Goal: Task Accomplishment & Management: Use online tool/utility

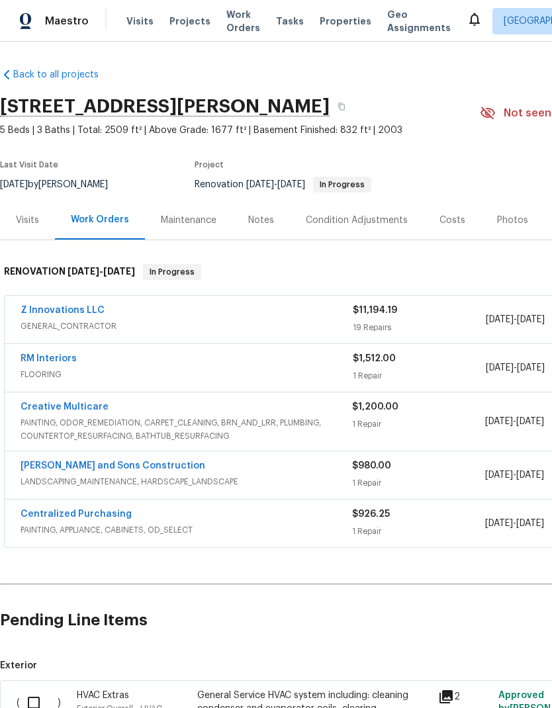
scroll to position [20, 0]
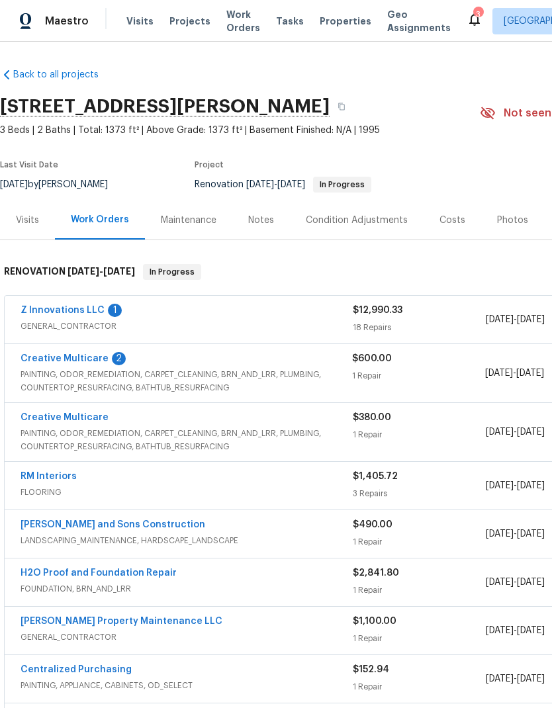
click at [72, 308] on link "Z Innovations LLC" at bounding box center [63, 310] width 84 height 9
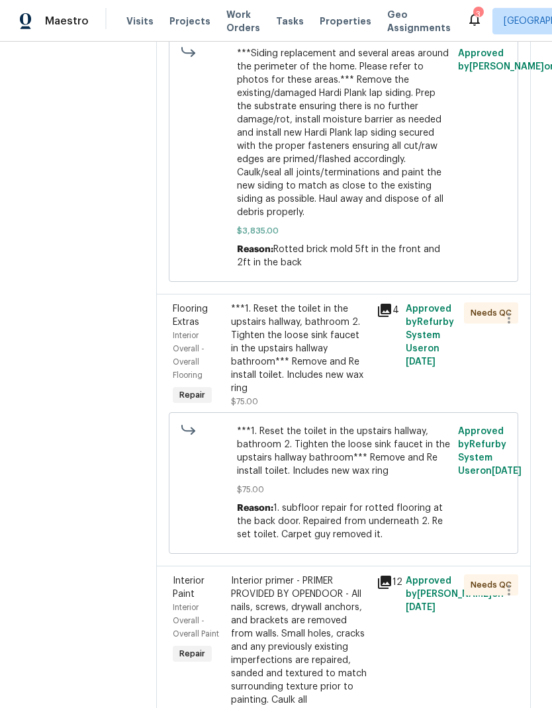
scroll to position [4098, 0]
click at [315, 303] on div "***1. Reset the toilet in the upstairs hallway, bathroom 2. Tighten the loose s…" at bounding box center [300, 349] width 138 height 93
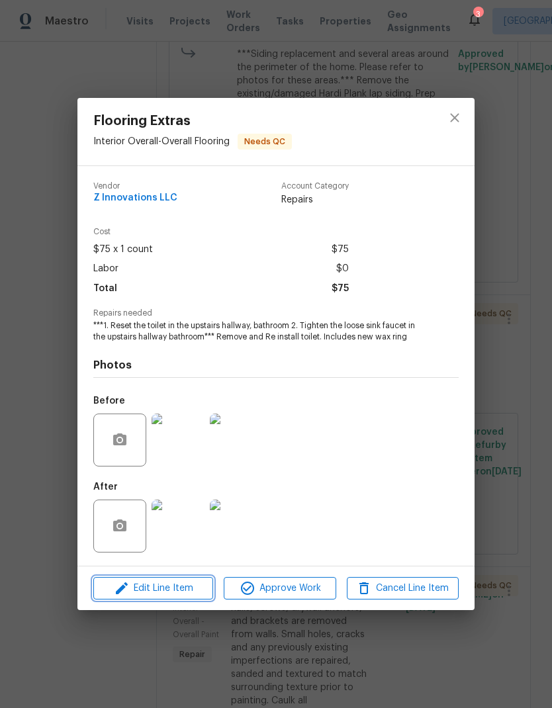
click at [187, 594] on span "Edit Line Item" at bounding box center [153, 588] width 112 height 17
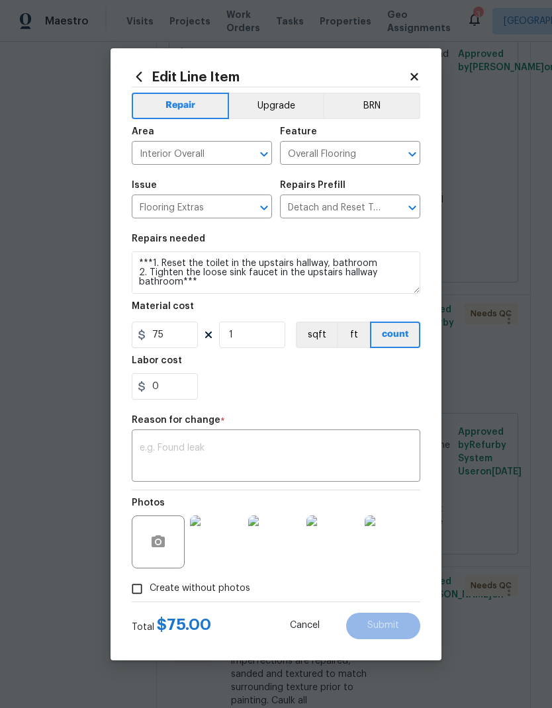
click at [413, 80] on icon at bounding box center [414, 77] width 12 height 12
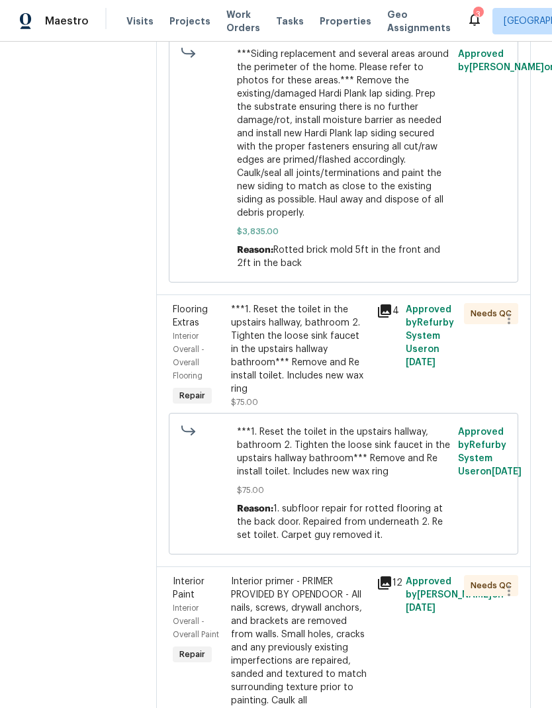
copy div "1. subfloor repair for rotted flooring at the back door. Repaired from undernea…"
click at [307, 303] on div "***1. Reset the toilet in the upstairs hallway, bathroom 2. Tighten the loose s…" at bounding box center [300, 349] width 138 height 93
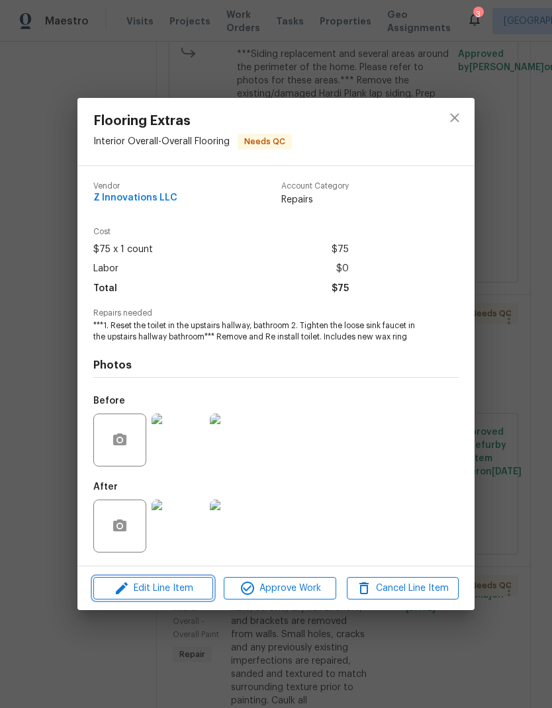
click at [193, 595] on span "Edit Line Item" at bounding box center [153, 588] width 112 height 17
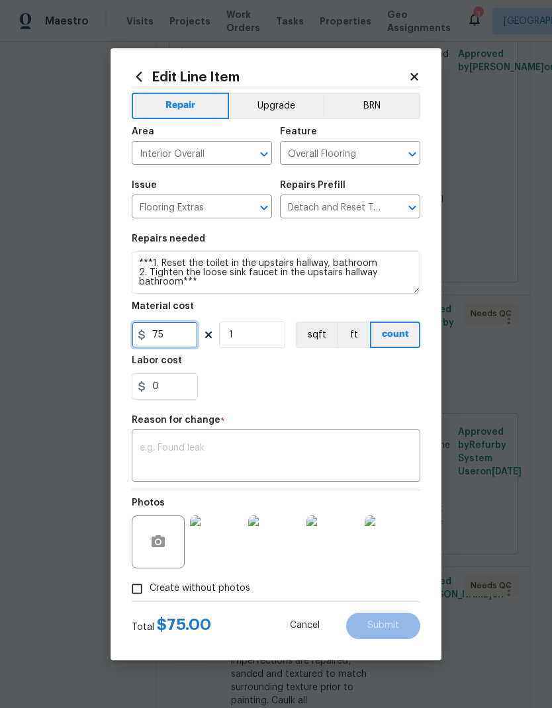
click at [183, 341] on input "75" at bounding box center [165, 334] width 66 height 26
type input "190"
click at [265, 336] on input "1" at bounding box center [252, 334] width 66 height 26
click at [242, 448] on textarea at bounding box center [276, 457] width 273 height 28
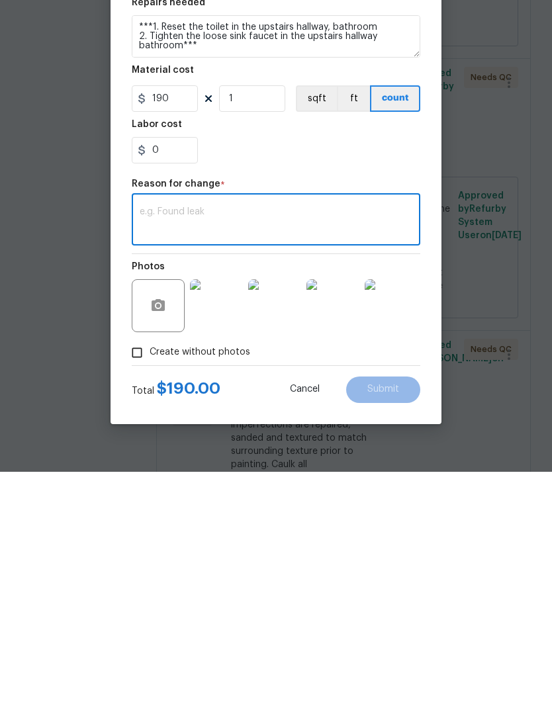
click at [198, 443] on textarea at bounding box center [276, 457] width 273 height 28
paste textarea "1. subfloor repair for rotted flooring at the back door. Repaired from undernea…"
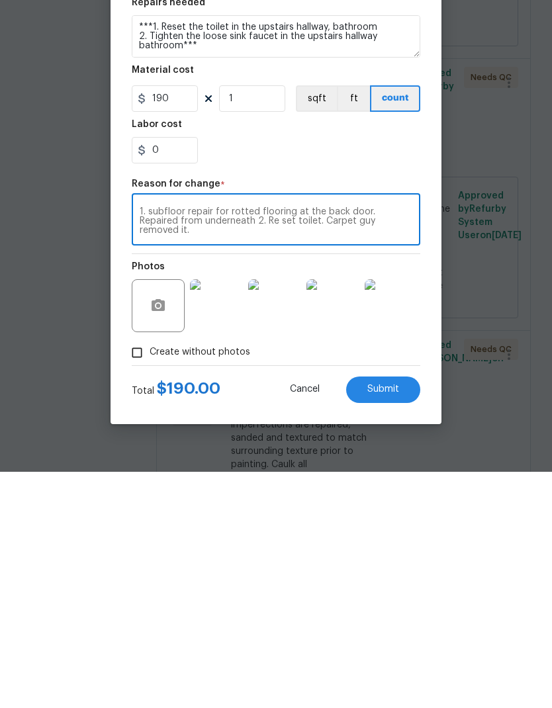
type textarea "1. subfloor repair for rotted flooring at the back door. Repaired from undernea…"
click at [400, 613] on button "Submit" at bounding box center [383, 626] width 74 height 26
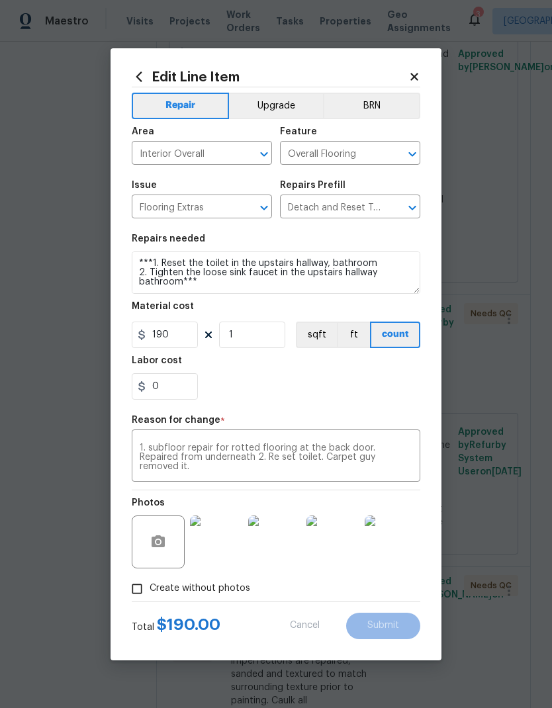
type input "75"
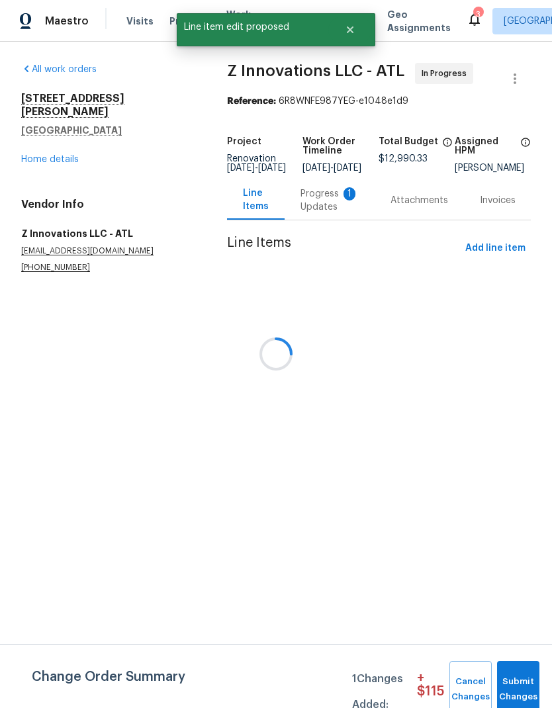
scroll to position [0, 0]
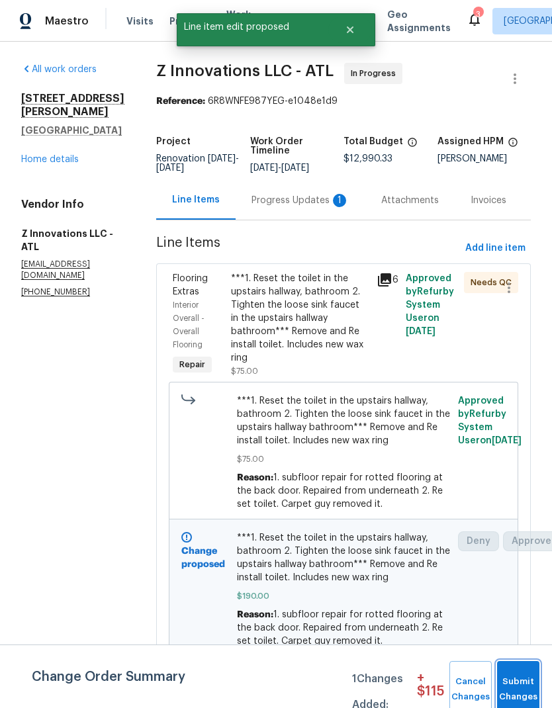
click at [519, 686] on span "Submit Changes" at bounding box center [517, 689] width 29 height 30
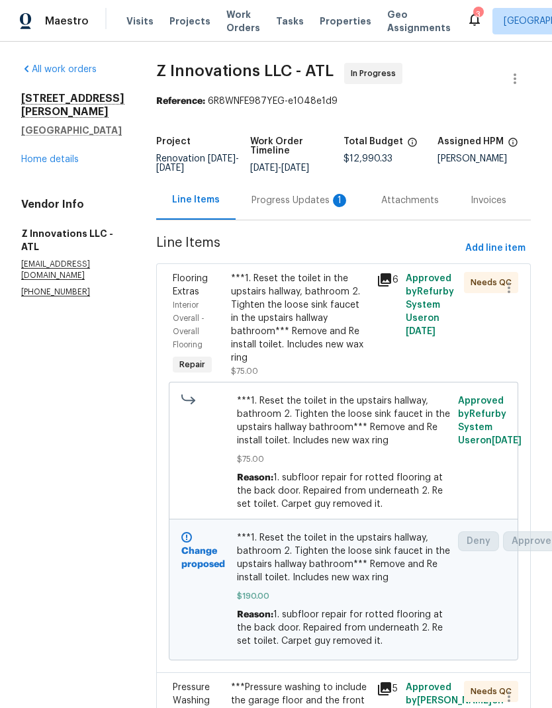
click at [301, 205] on div "Progress Updates 1" at bounding box center [300, 200] width 98 height 13
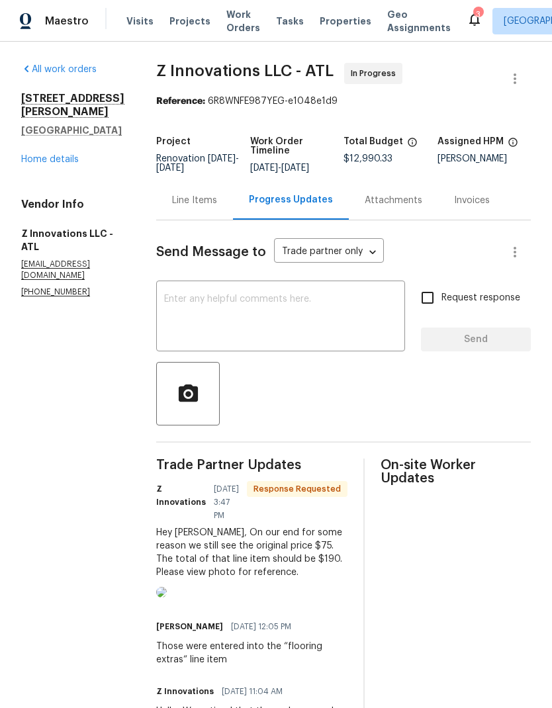
click at [276, 302] on textarea at bounding box center [280, 317] width 233 height 46
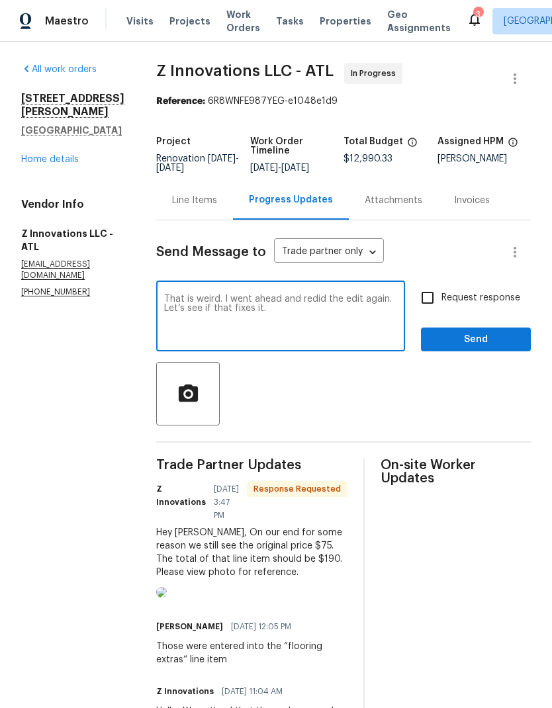
click at [337, 302] on textarea "That is weird. I went ahead and redid the edit again. Let’s see if that fixes i…" at bounding box center [280, 317] width 233 height 46
click at [303, 312] on textarea "That is weird. I went ahead and redid the line item edit again. Let’s see if th…" at bounding box center [280, 317] width 233 height 46
type textarea "That is weird. I went ahead and redid the line item edit again. Let’s see if th…"
click at [468, 342] on span "Send" at bounding box center [475, 339] width 89 height 17
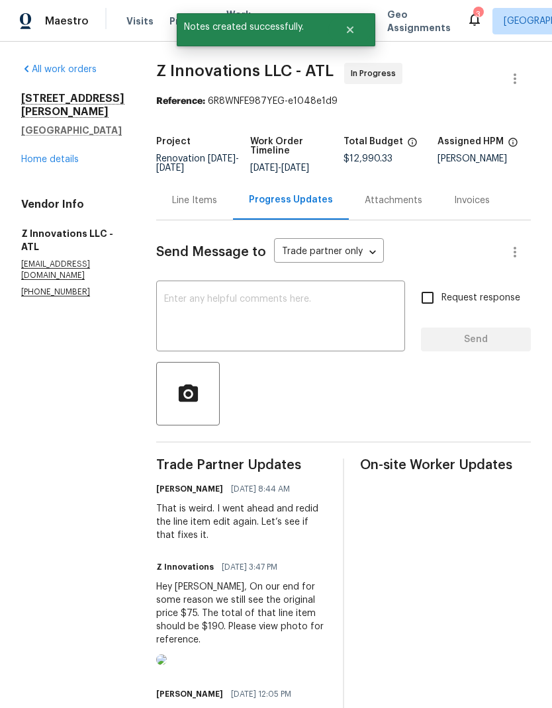
click at [69, 155] on link "Home details" at bounding box center [50, 159] width 58 height 9
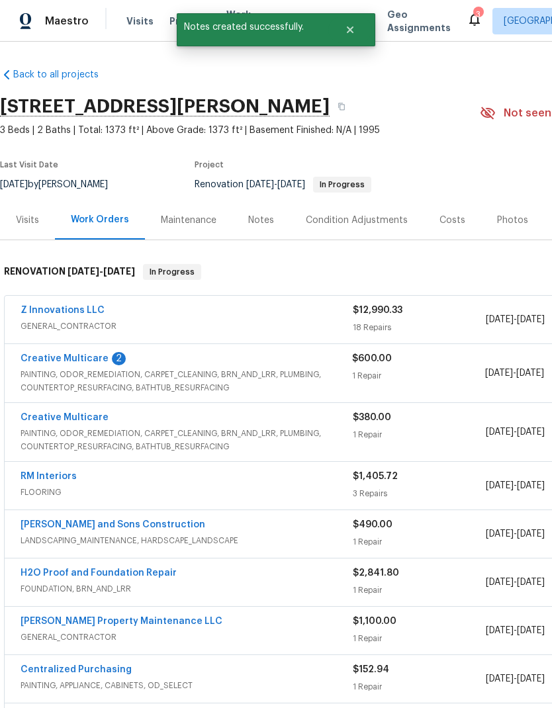
click at [77, 360] on link "Creative Multicare" at bounding box center [65, 358] width 88 height 9
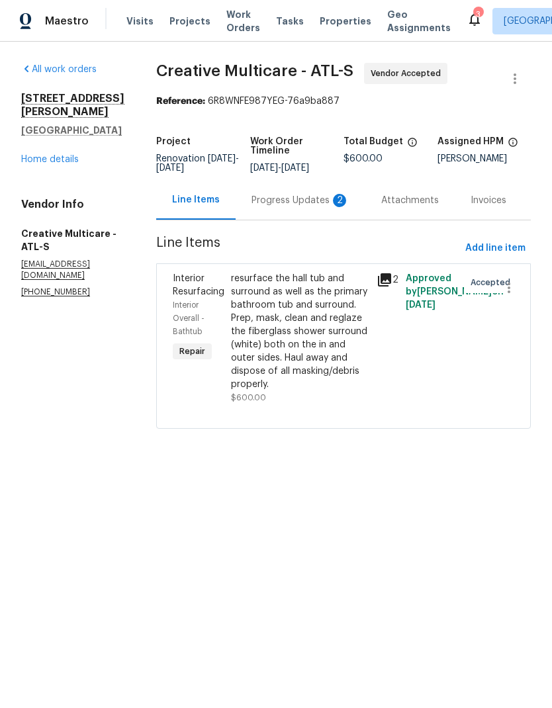
click at [306, 207] on div "Progress Updates 2" at bounding box center [300, 200] width 98 height 13
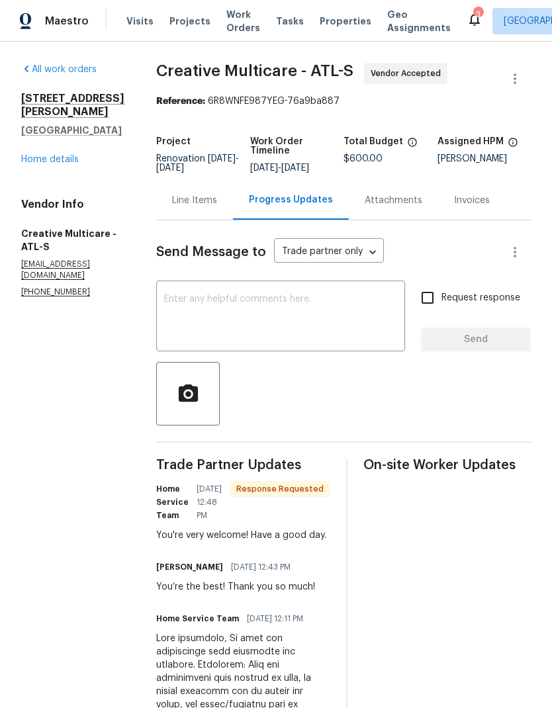
click at [214, 207] on div "Line Items" at bounding box center [194, 200] width 45 height 13
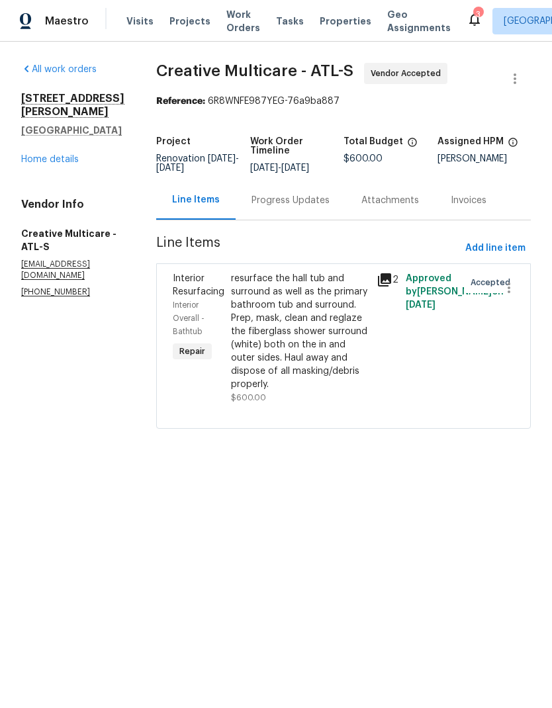
click at [58, 155] on link "Home details" at bounding box center [50, 159] width 58 height 9
